Goal: Task Accomplishment & Management: Manage account settings

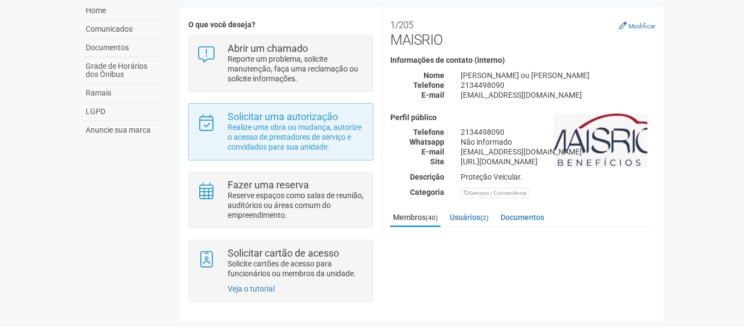
scroll to position [83, 0]
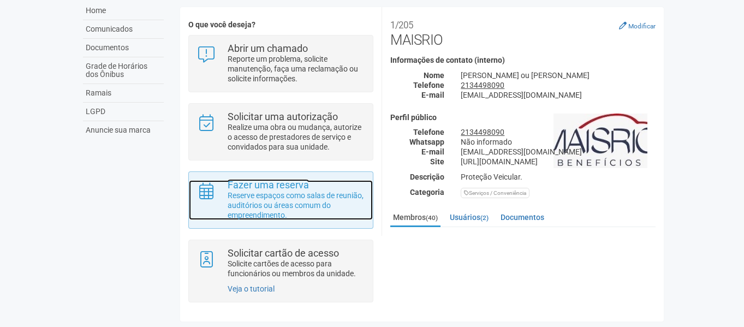
click at [286, 188] on strong "Fazer uma reserva" at bounding box center [267, 184] width 81 height 11
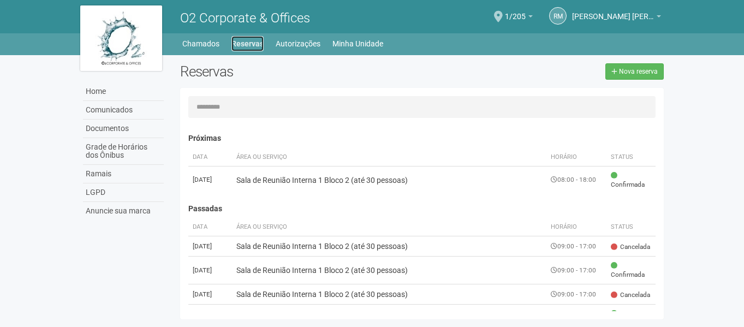
click at [252, 41] on link "Reservas" at bounding box center [247, 43] width 32 height 15
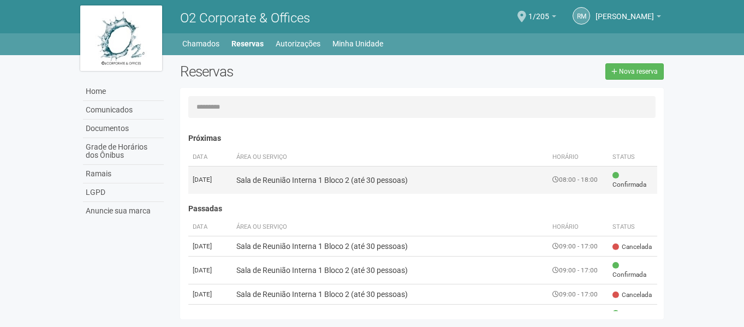
click at [501, 184] on td "Sala de Reunião Interna 1 Bloco 2 (até 30 pessoas)" at bounding box center [390, 180] width 316 height 28
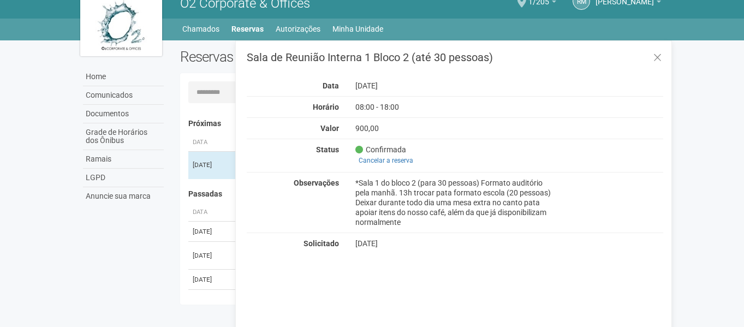
scroll to position [17, 0]
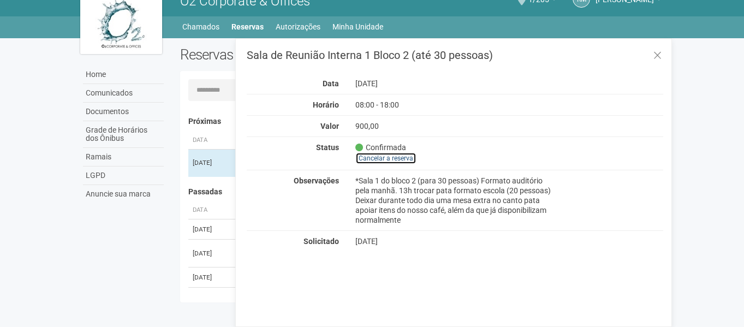
click at [392, 158] on link "Cancelar a reserva" at bounding box center [385, 158] width 61 height 12
click at [398, 154] on link "Cancelar a reserva" at bounding box center [385, 158] width 61 height 12
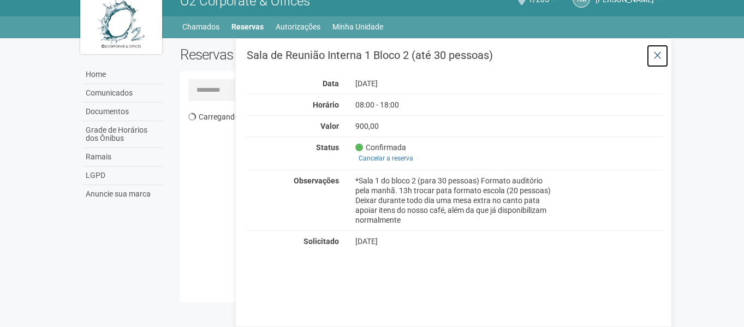
click at [656, 58] on icon at bounding box center [657, 55] width 8 height 11
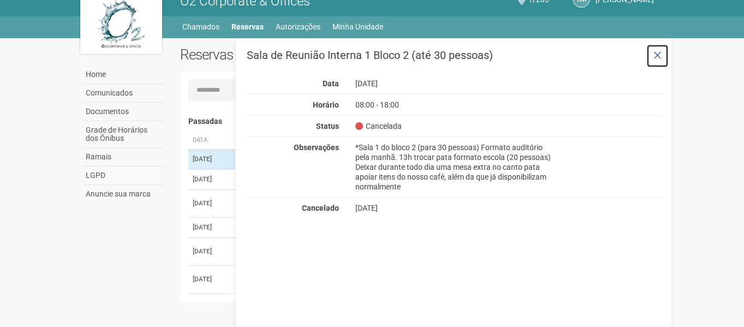
click at [660, 59] on icon at bounding box center [657, 55] width 8 height 11
